Goal: Task Accomplishment & Management: Manage account settings

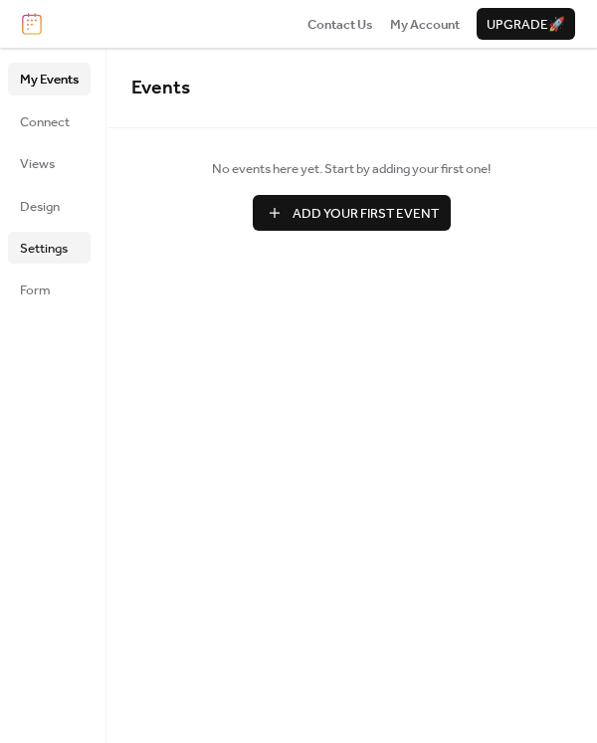
click at [66, 258] on span "Settings" at bounding box center [44, 249] width 48 height 20
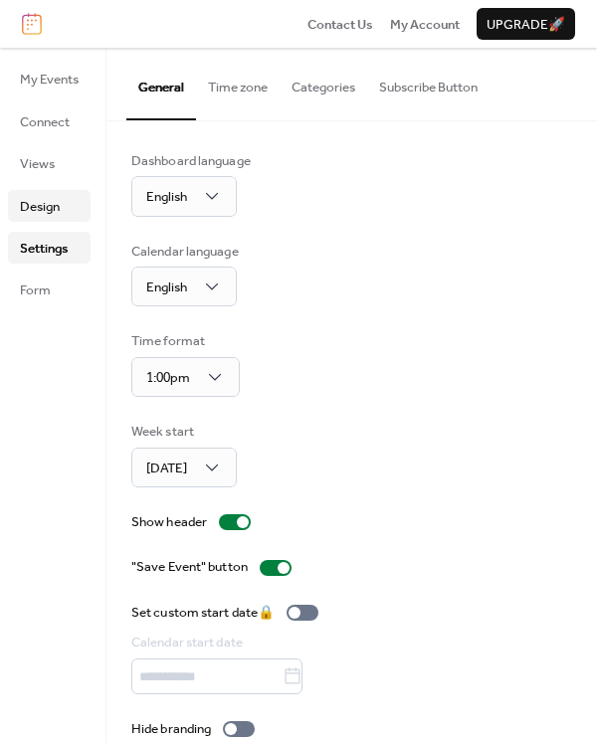
click at [55, 216] on span "Design" at bounding box center [40, 207] width 40 height 20
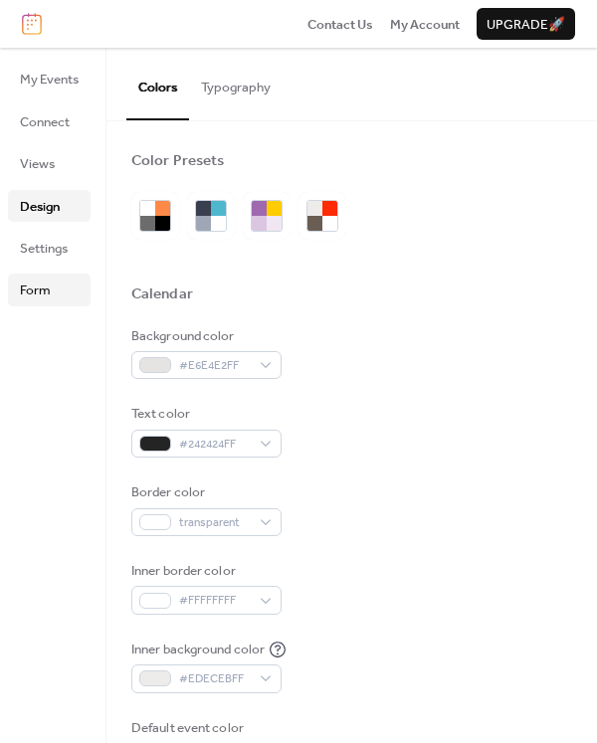
click at [47, 289] on span "Form" at bounding box center [35, 290] width 31 height 20
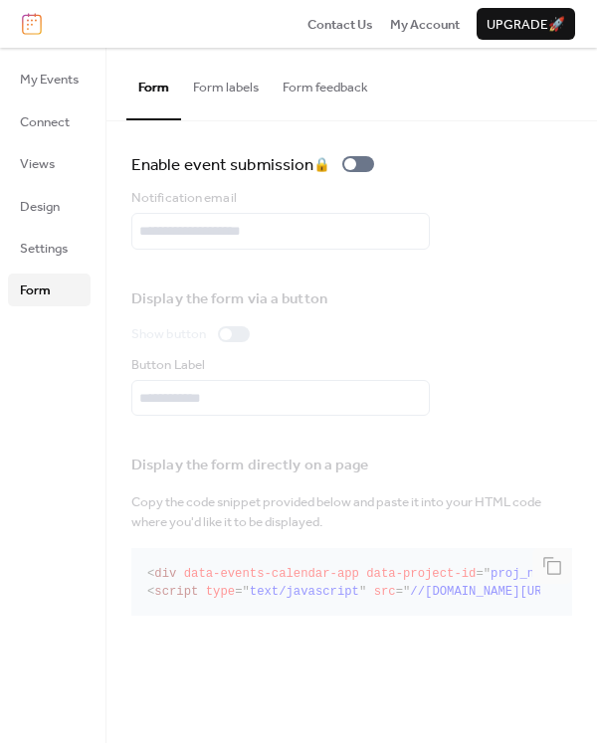
click at [240, 85] on button "Form labels" at bounding box center [226, 83] width 90 height 70
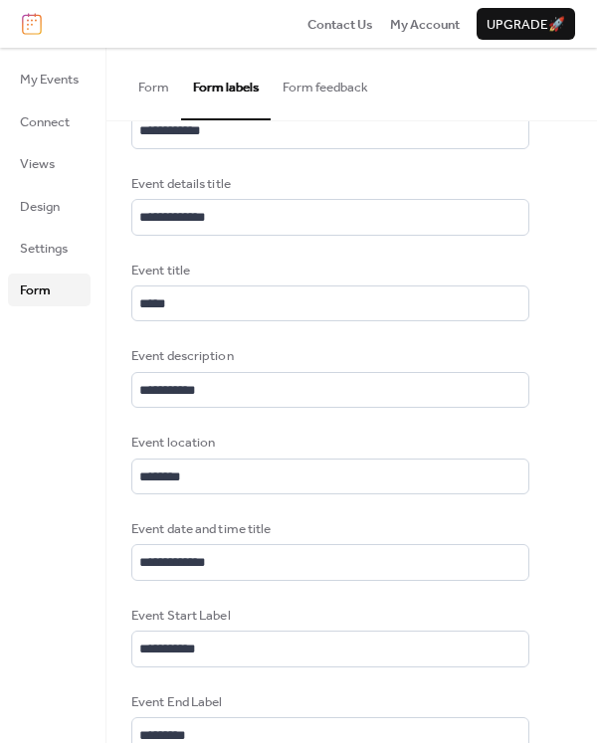
scroll to position [383, 0]
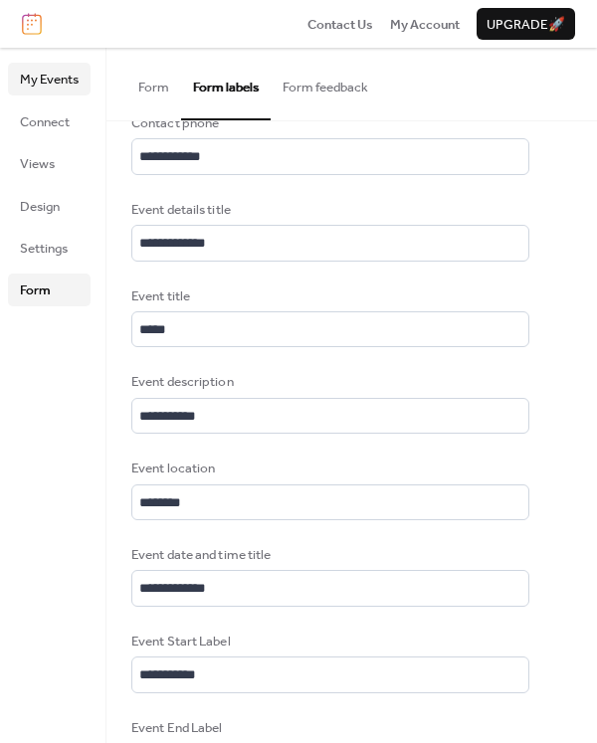
click at [43, 86] on span "My Events" at bounding box center [49, 80] width 59 height 20
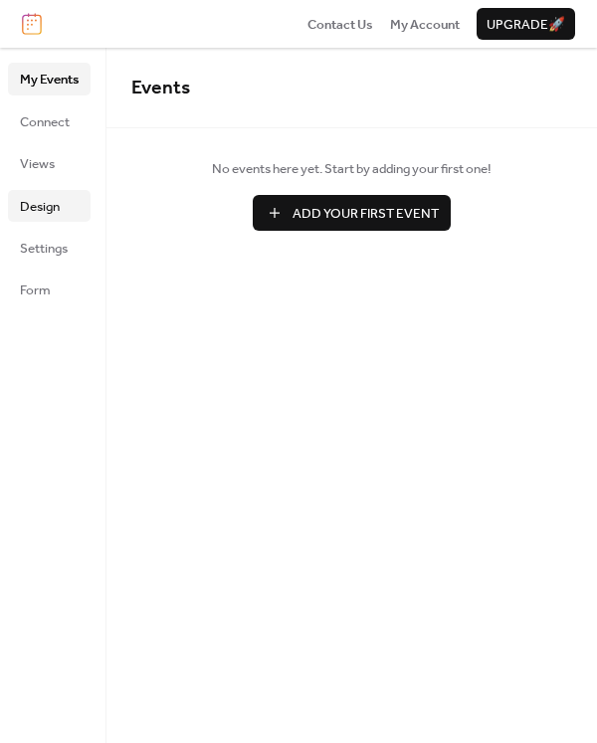
click at [56, 217] on span "Design" at bounding box center [40, 207] width 40 height 20
